Goal: Transaction & Acquisition: Purchase product/service

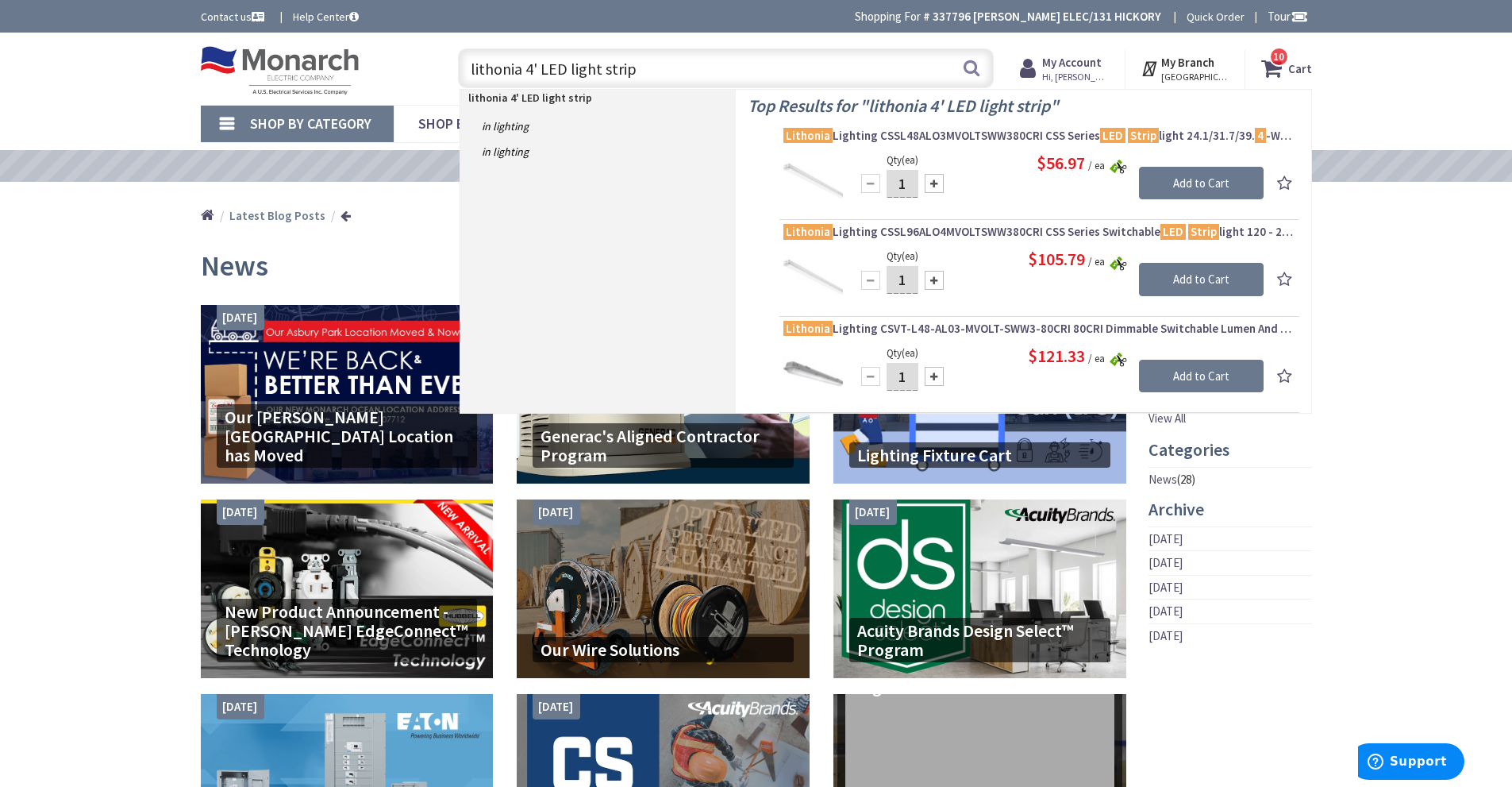
click at [695, 62] on input "lithonia 4' LED light strip" at bounding box center [726, 68] width 536 height 40
type input "l"
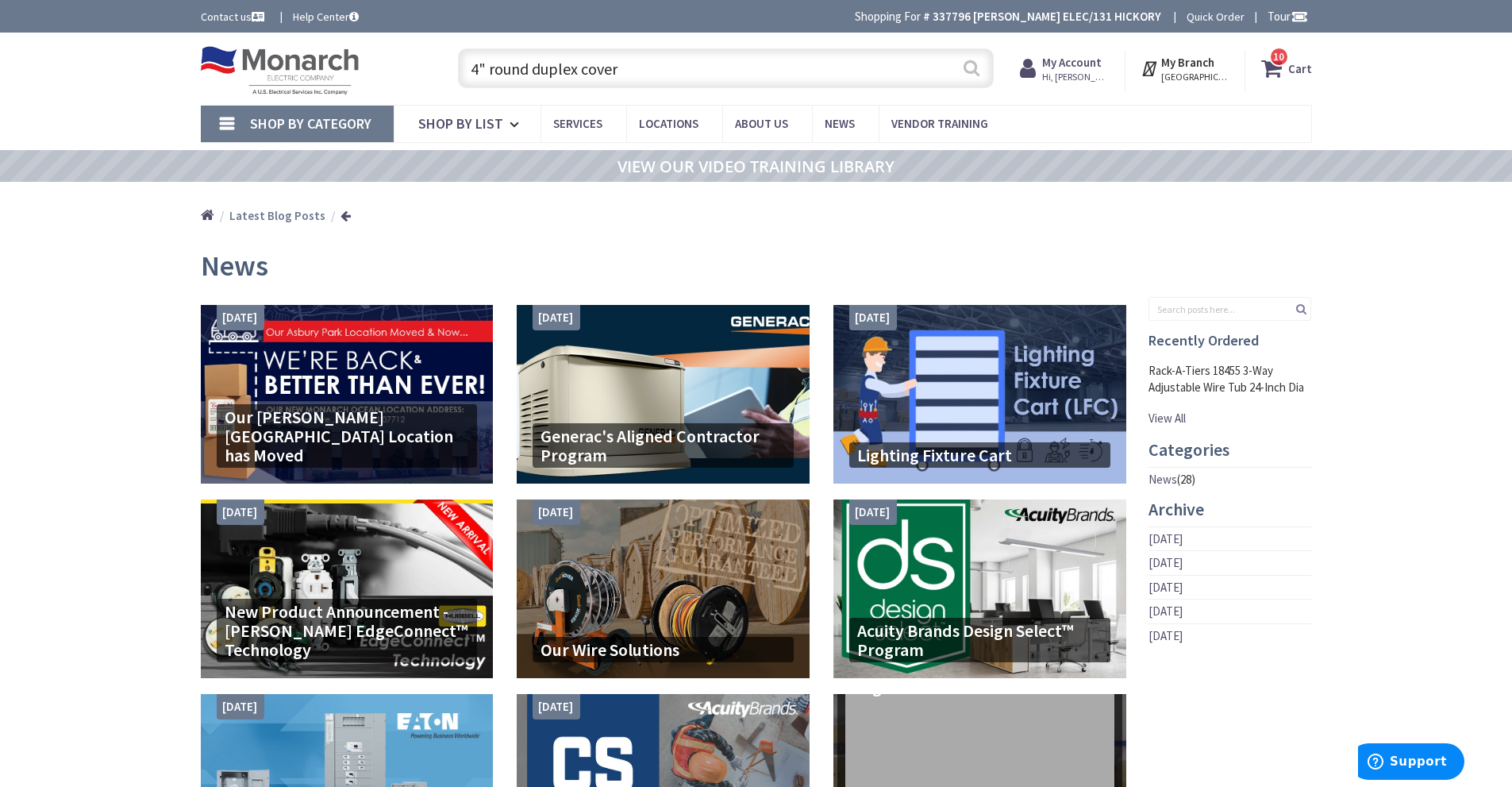
type input "4" round duplex cover"
click at [968, 71] on button "Search" at bounding box center [971, 68] width 20 height 36
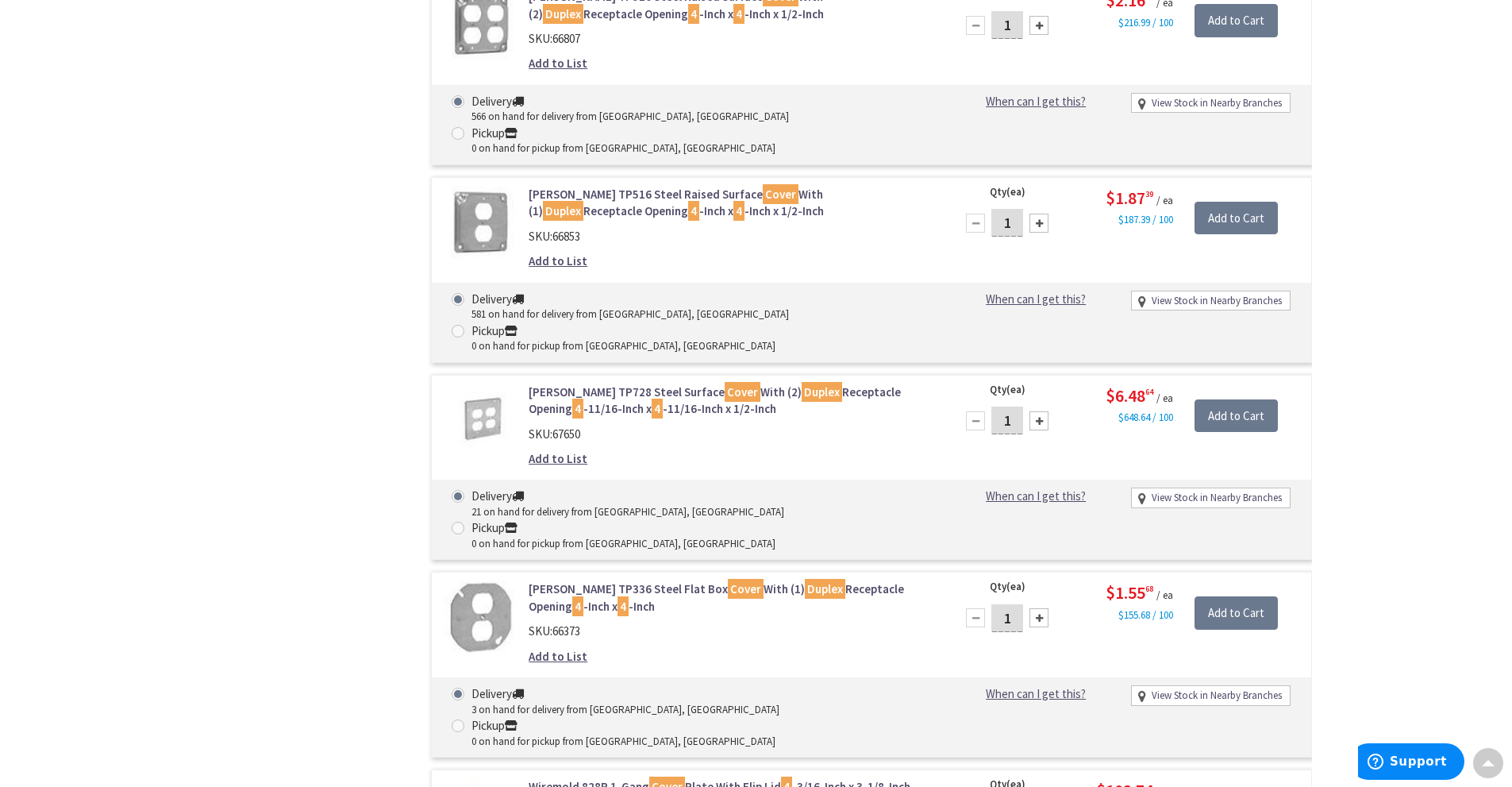
scroll to position [3019, 0]
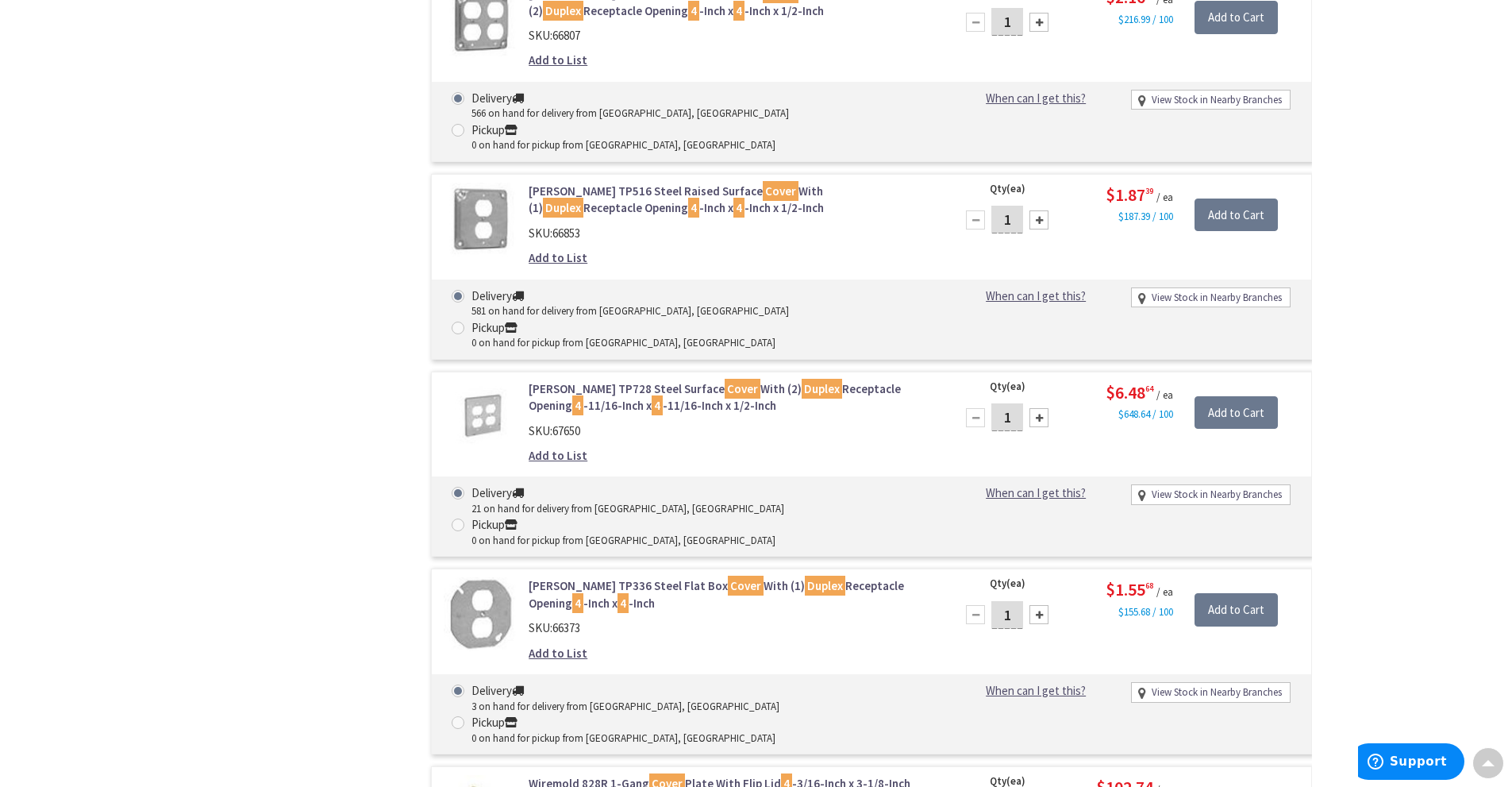
click at [1035, 605] on div at bounding box center [1040, 615] width 19 height 19
type input "3"
click at [465, 716] on span at bounding box center [458, 722] width 13 height 13
click at [466, 717] on input "Pickup 0 on hand for pickup from Monroe Township, NJ" at bounding box center [461, 722] width 11 height 11
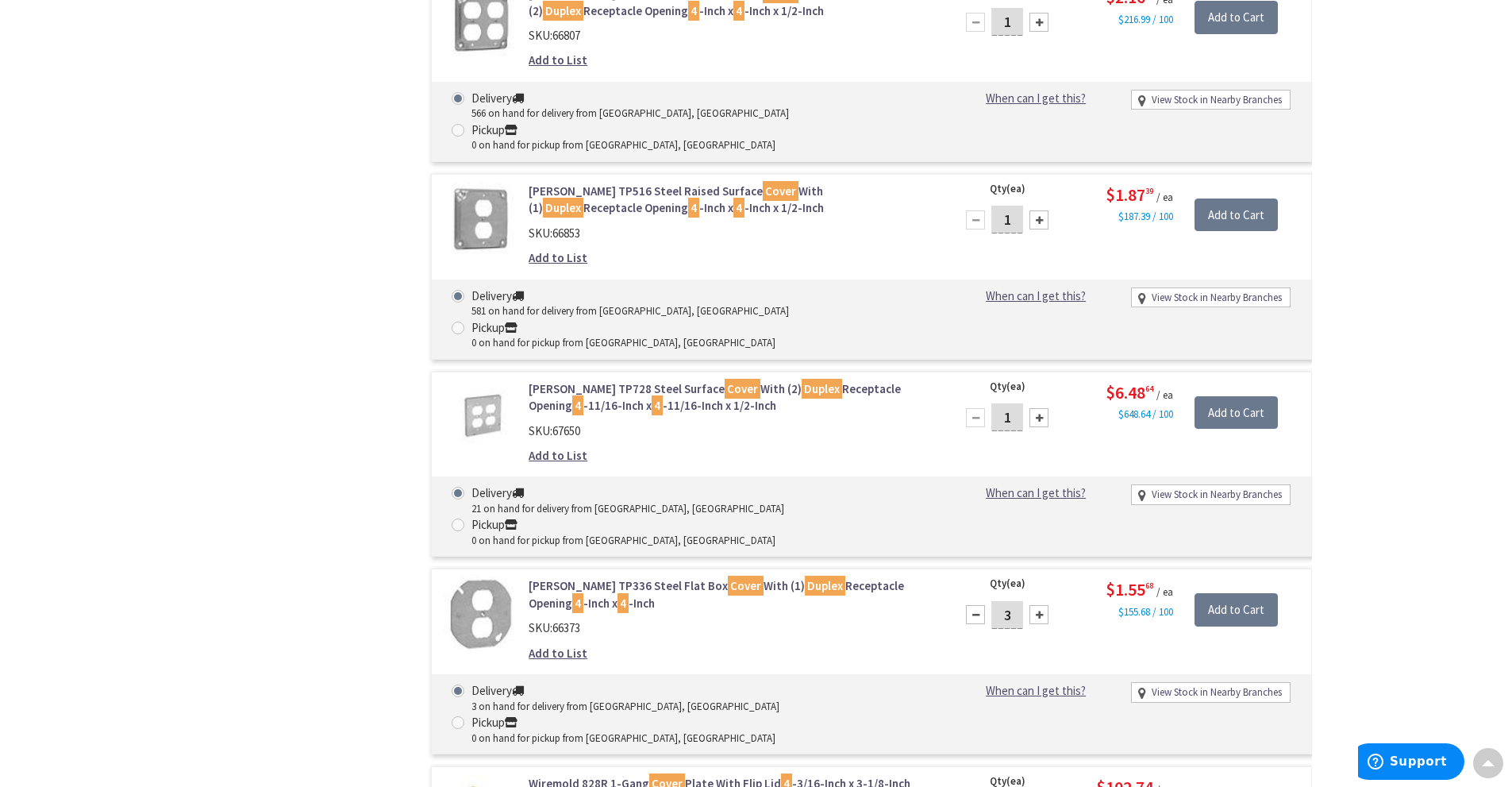
radio input "true"
click at [1248, 593] on input "Add to Cart" at bounding box center [1236, 610] width 83 height 33
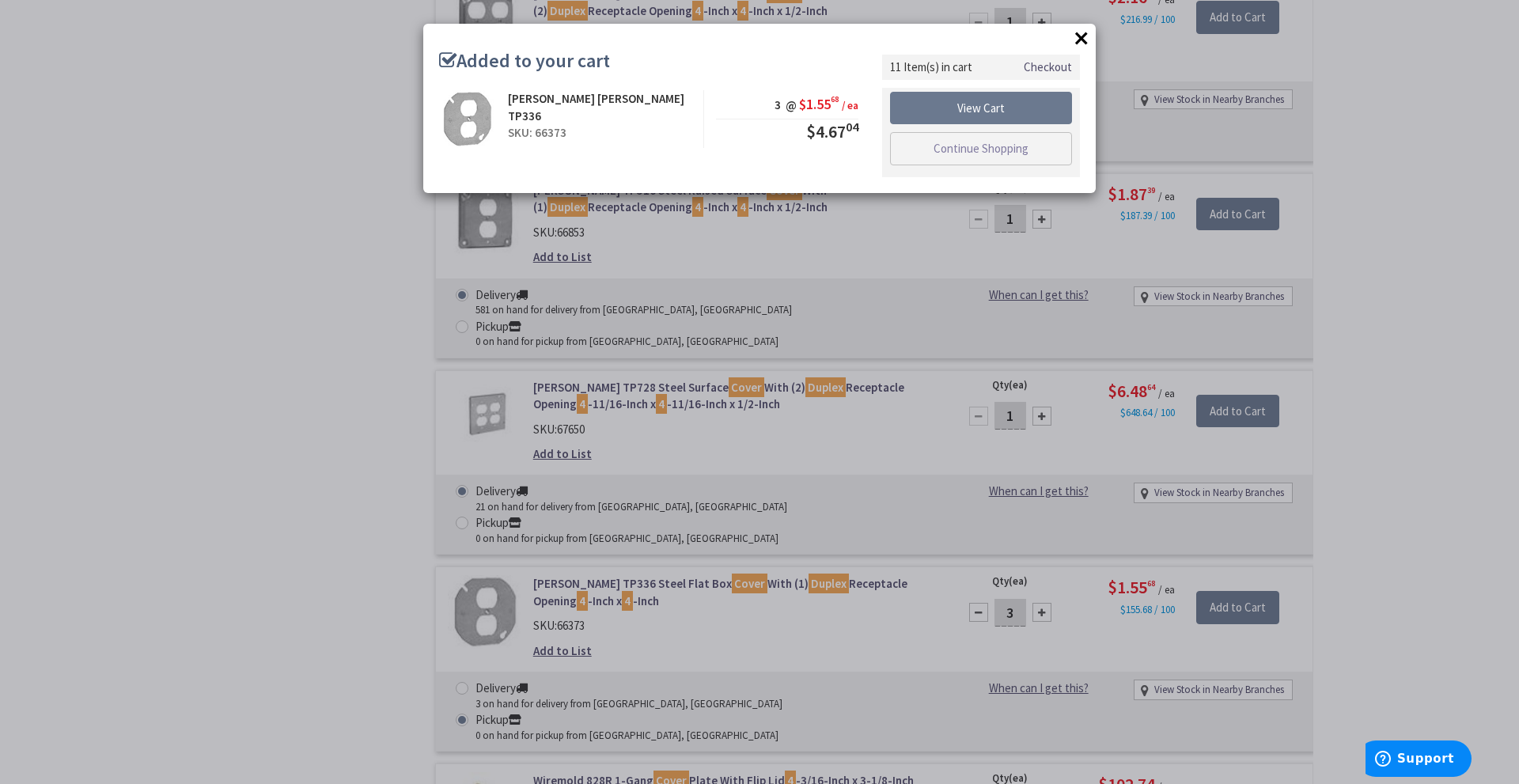
click at [1078, 36] on button "×" at bounding box center [1081, 38] width 24 height 24
